Goal: Navigation & Orientation: Find specific page/section

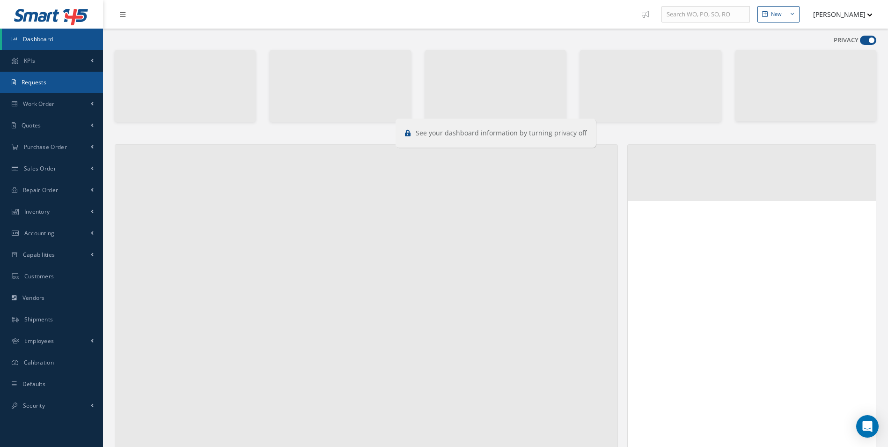
click at [60, 86] on link "Requests" at bounding box center [51, 83] width 103 height 22
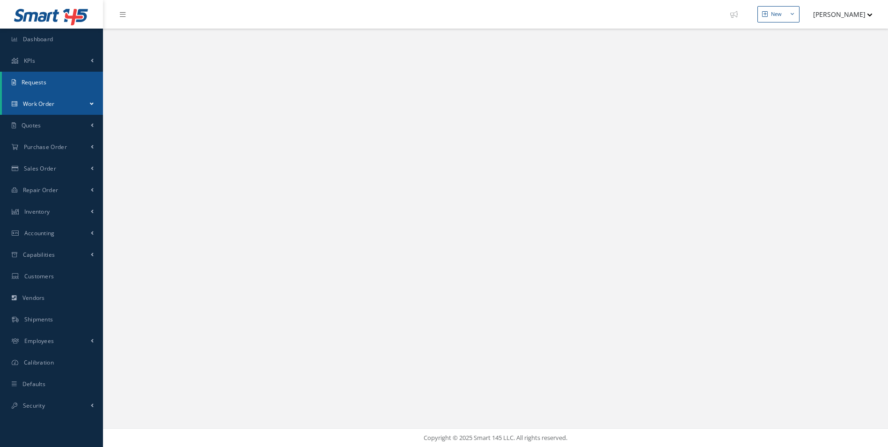
select select "25"
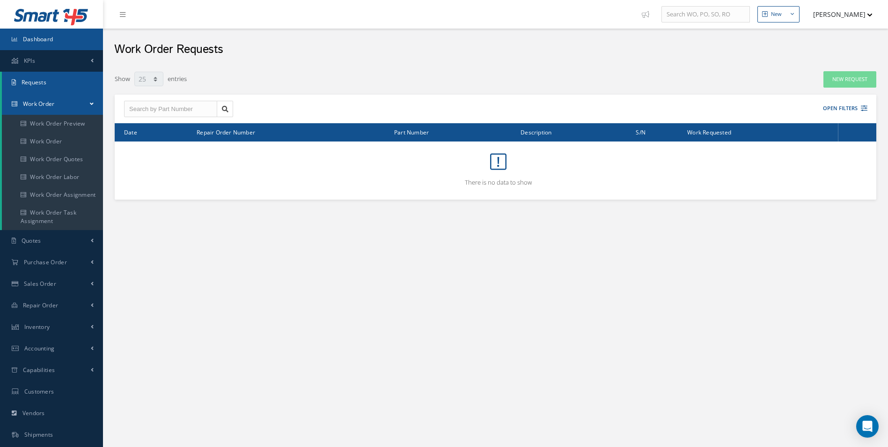
click at [29, 44] on link "Dashboard" at bounding box center [51, 40] width 103 height 22
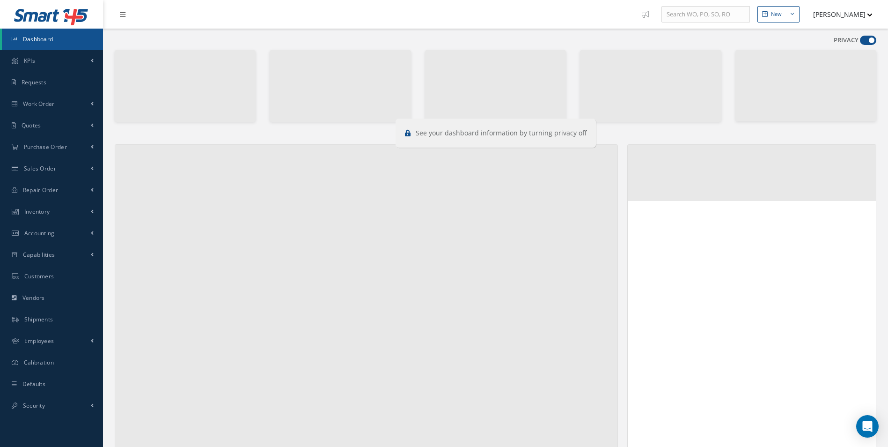
click at [866, 38] on span at bounding box center [868, 40] width 16 height 9
click at [860, 42] on input "checkbox" at bounding box center [860, 42] width 0 height 0
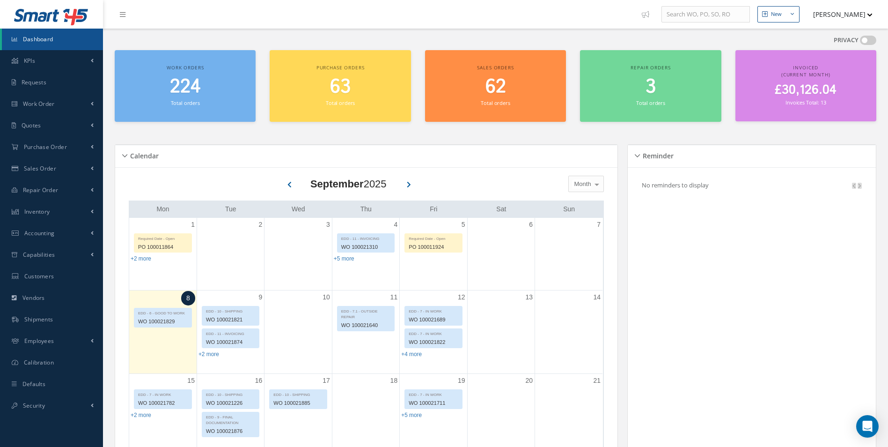
click at [866, 38] on span at bounding box center [868, 40] width 16 height 9
click at [860, 42] on input "checkbox" at bounding box center [860, 42] width 0 height 0
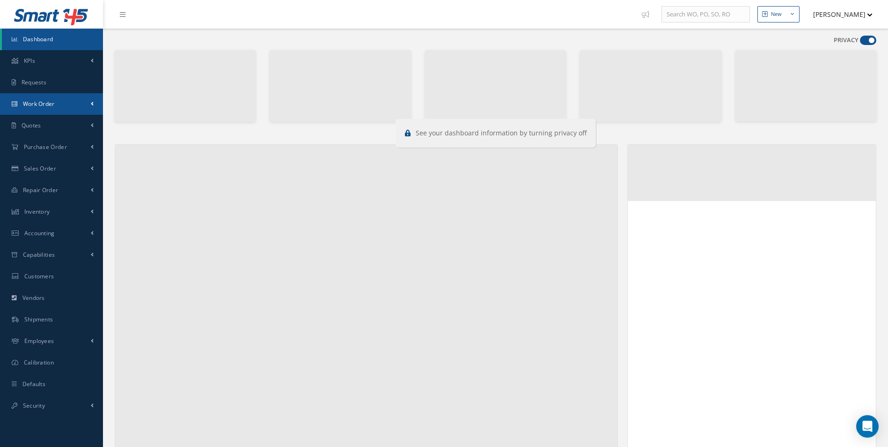
click at [53, 99] on link "Work Order" at bounding box center [51, 104] width 103 height 22
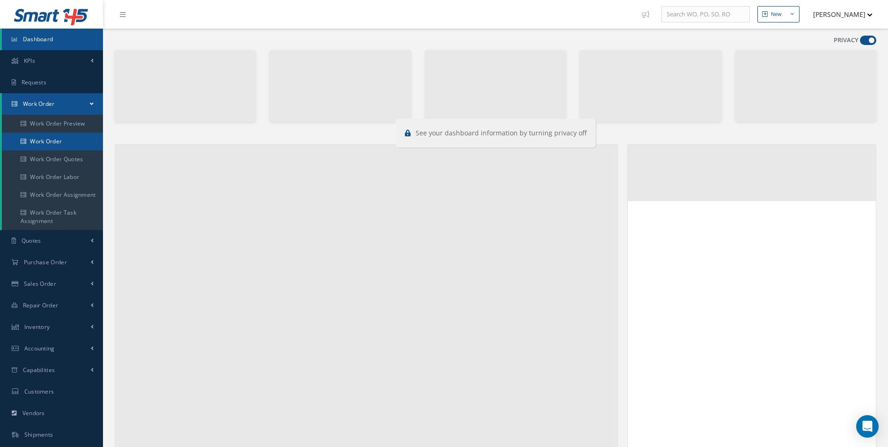
click at [57, 146] on link "Work Order" at bounding box center [52, 142] width 101 height 18
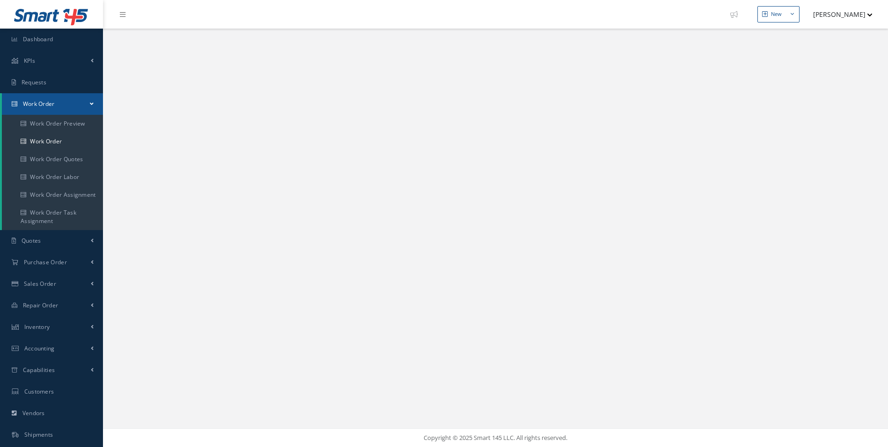
select select "25"
